Goal: Information Seeking & Learning: Learn about a topic

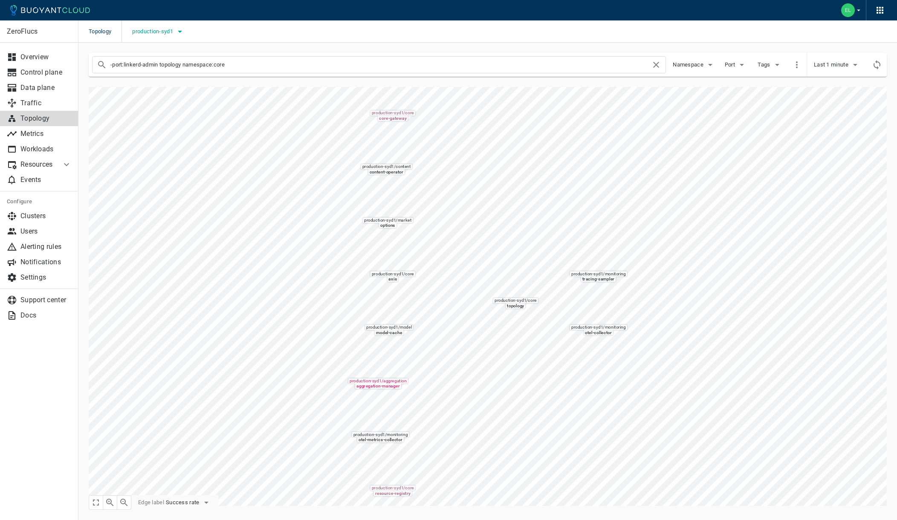
click at [143, 35] on button "production-syd1" at bounding box center [158, 31] width 53 height 13
drag, startPoint x: 147, startPoint y: 58, endPoint x: 147, endPoint y: 65, distance: 6.4
click at [147, 58] on input "caesars-usp1" at bounding box center [144, 57] width 10 height 10
checkbox input "true"
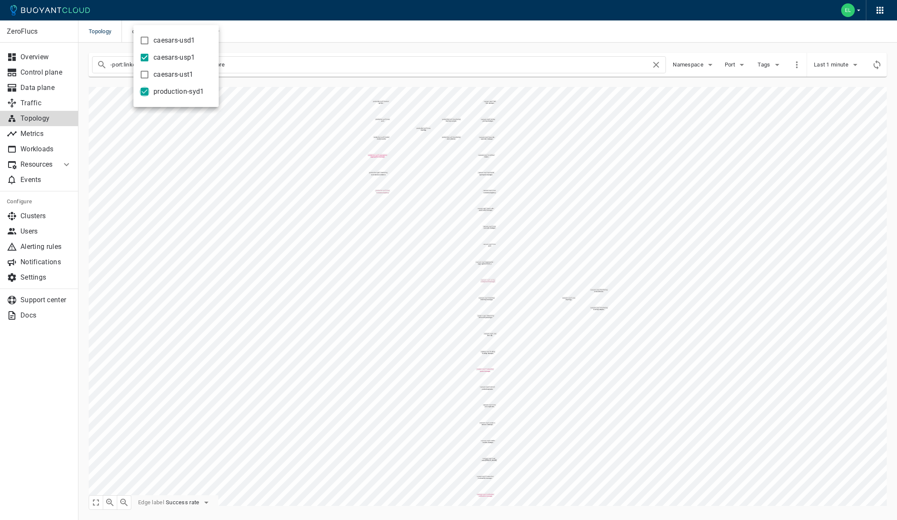
click at [144, 92] on input "production-syd1" at bounding box center [144, 92] width 10 height 10
checkbox input "false"
click at [297, 245] on div at bounding box center [448, 260] width 897 height 520
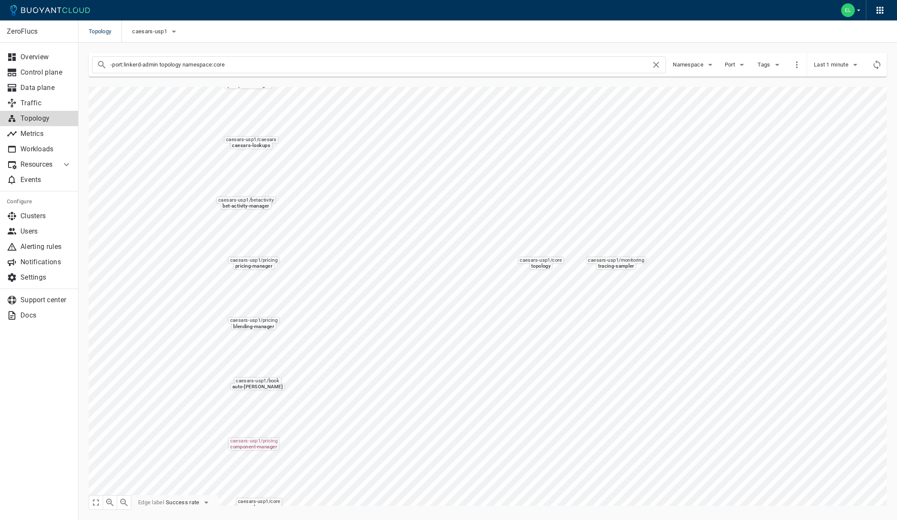
click at [202, 65] on input "-port:linkerd-admin topology namespace:core" at bounding box center [380, 65] width 540 height 12
drag, startPoint x: 234, startPoint y: 64, endPoint x: 248, endPoint y: 66, distance: 13.7
click at [235, 64] on input "-port:linkerd-admin topology namespace:core" at bounding box center [380, 65] width 540 height 12
drag, startPoint x: 235, startPoint y: 66, endPoint x: 198, endPoint y: 84, distance: 41.4
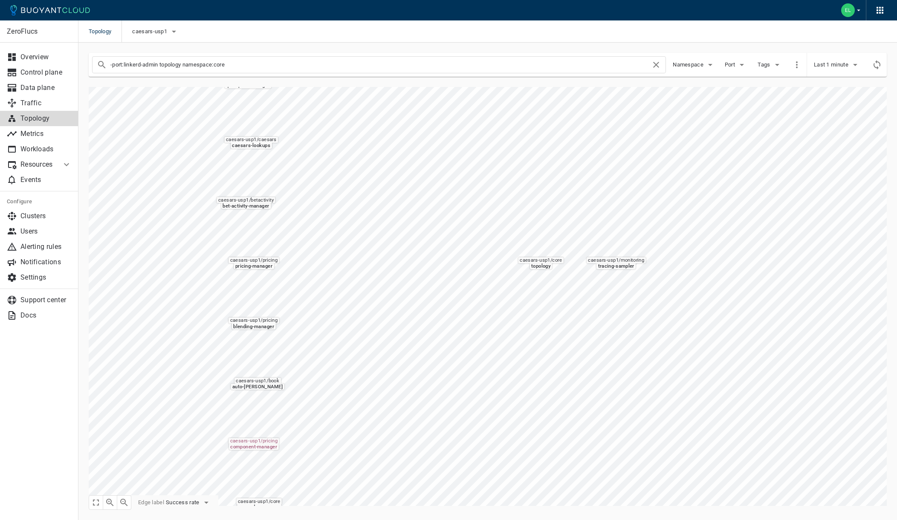
click at [160, 64] on input "-port:linkerd-admin topology namespace:core" at bounding box center [380, 65] width 540 height 12
type input "-port:linkerd-admin graph-router"
checkbox input "false"
type input "-port:linkerd-admin graph-router"
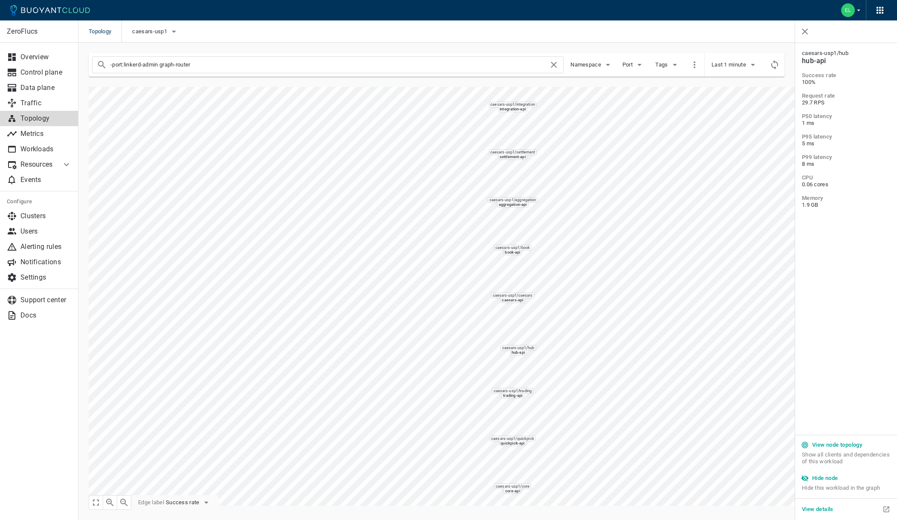
click at [837, 441] on h5 "View node topology" at bounding box center [837, 444] width 50 height 7
